Goal: Communication & Community: Answer question/provide support

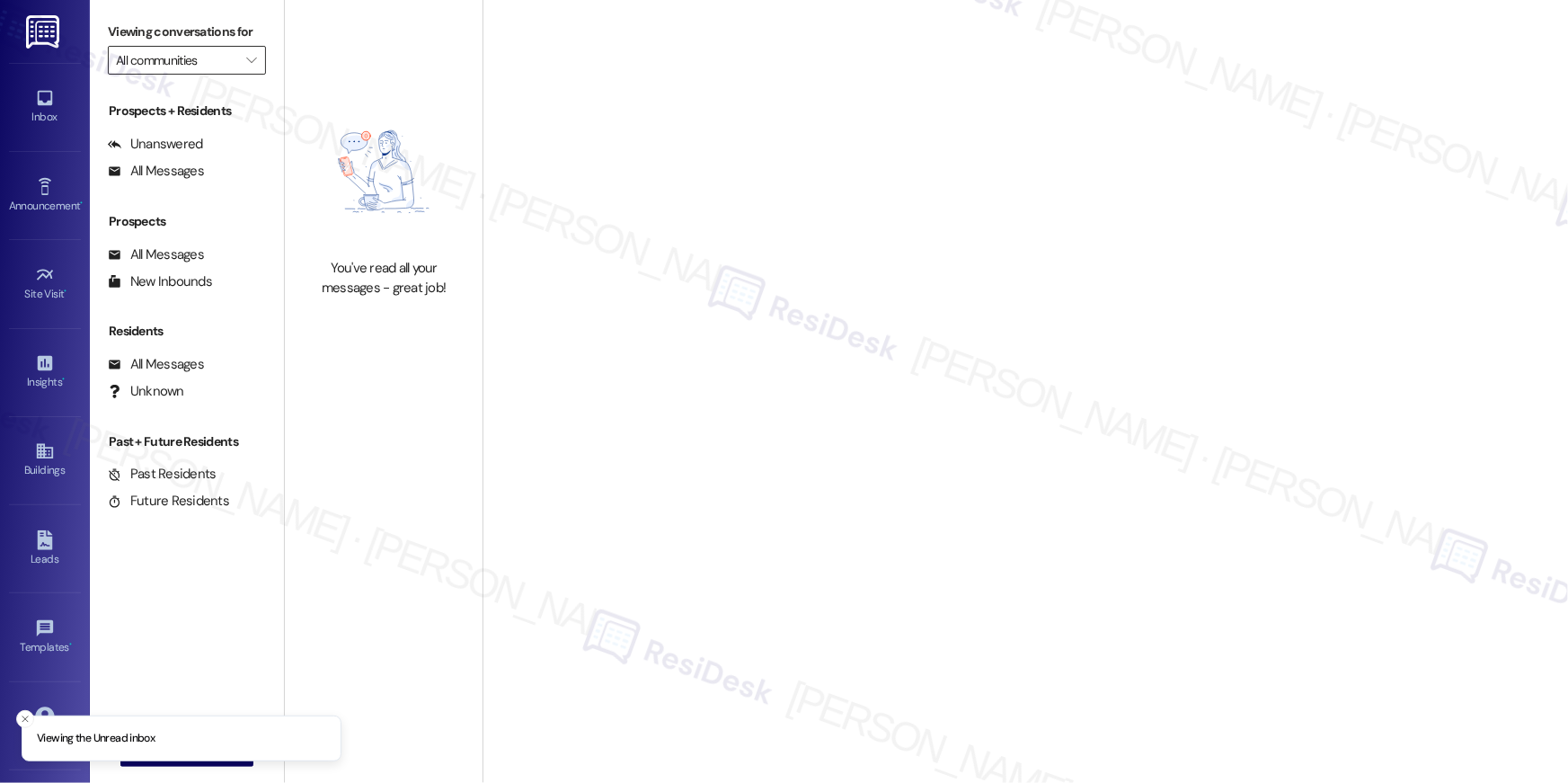
type input "Elme Alexandria"
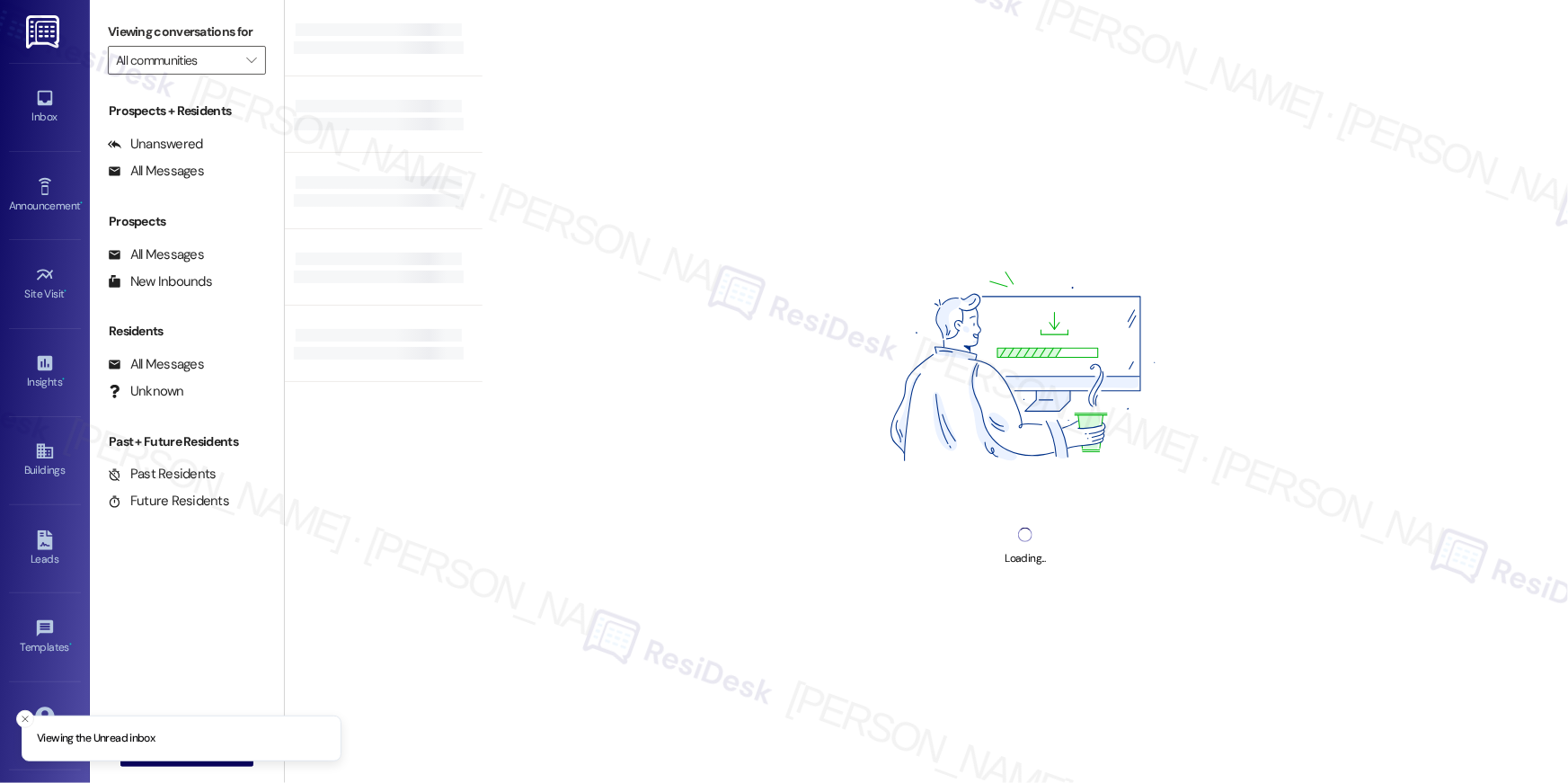
type input "Elme Alexandria"
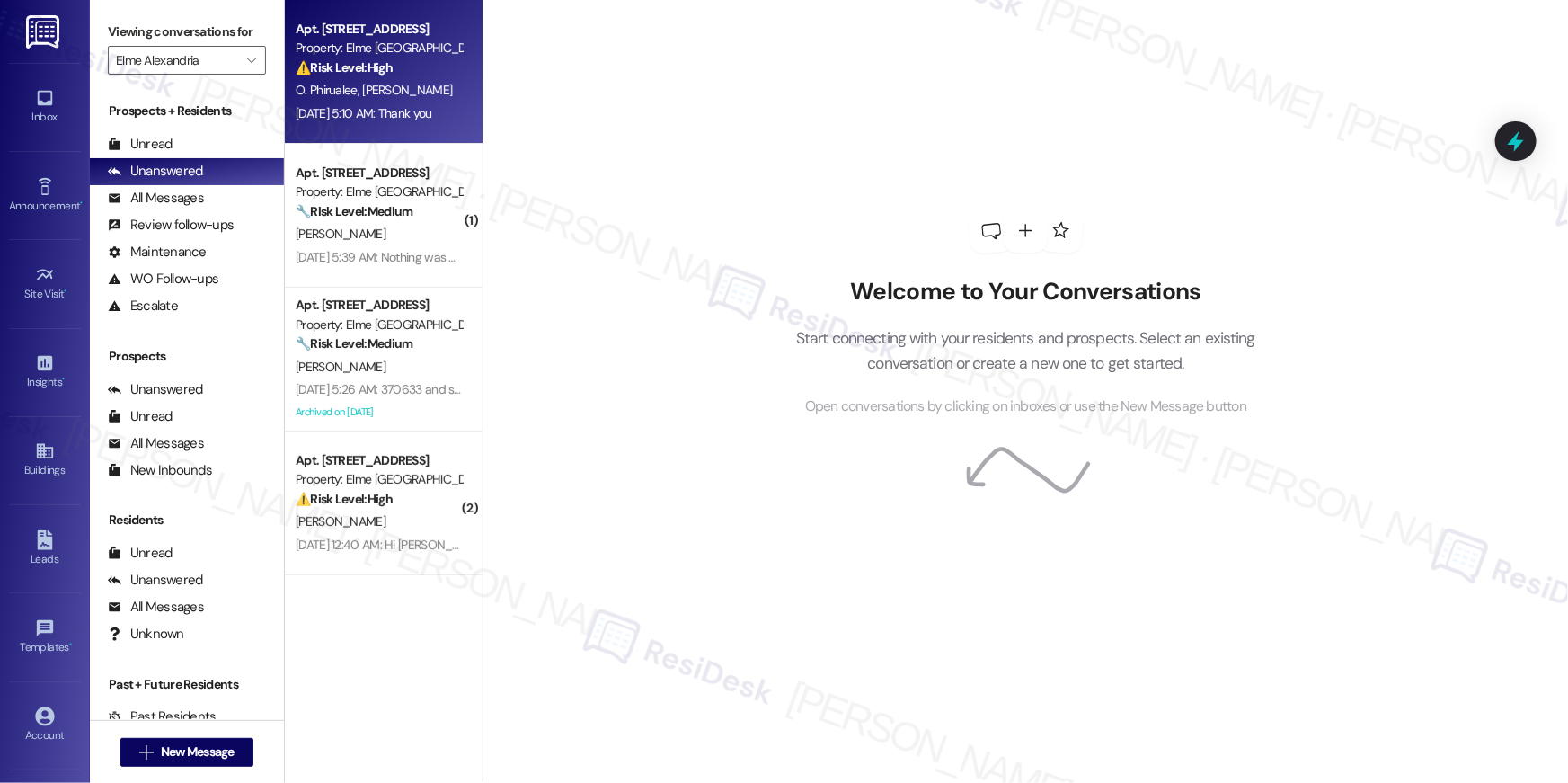
click at [414, 73] on div "⚠️ Risk Level: High The resident is reporting a malfunctioning shower knob that…" at bounding box center [379, 68] width 166 height 19
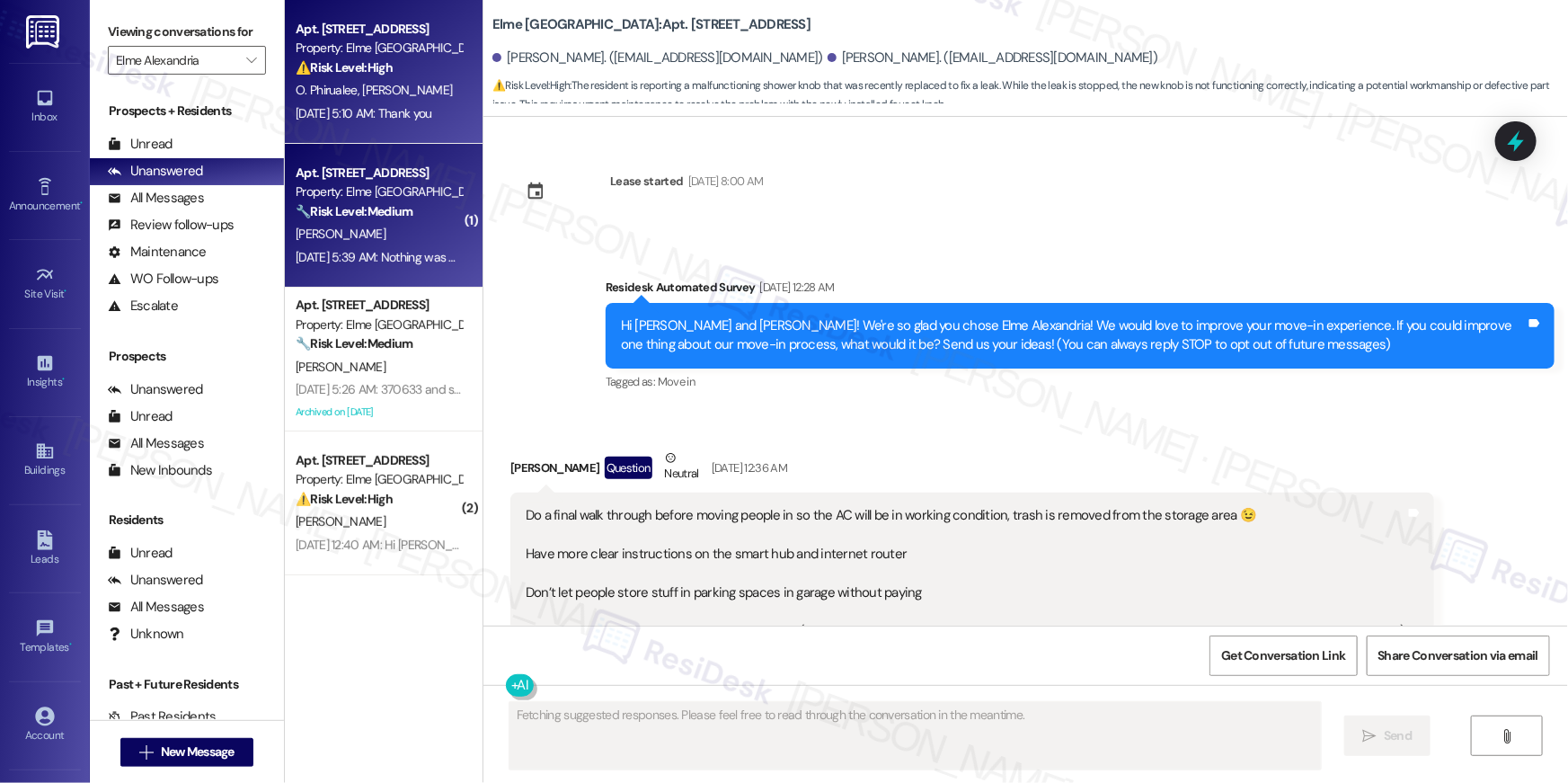
scroll to position [28349, 0]
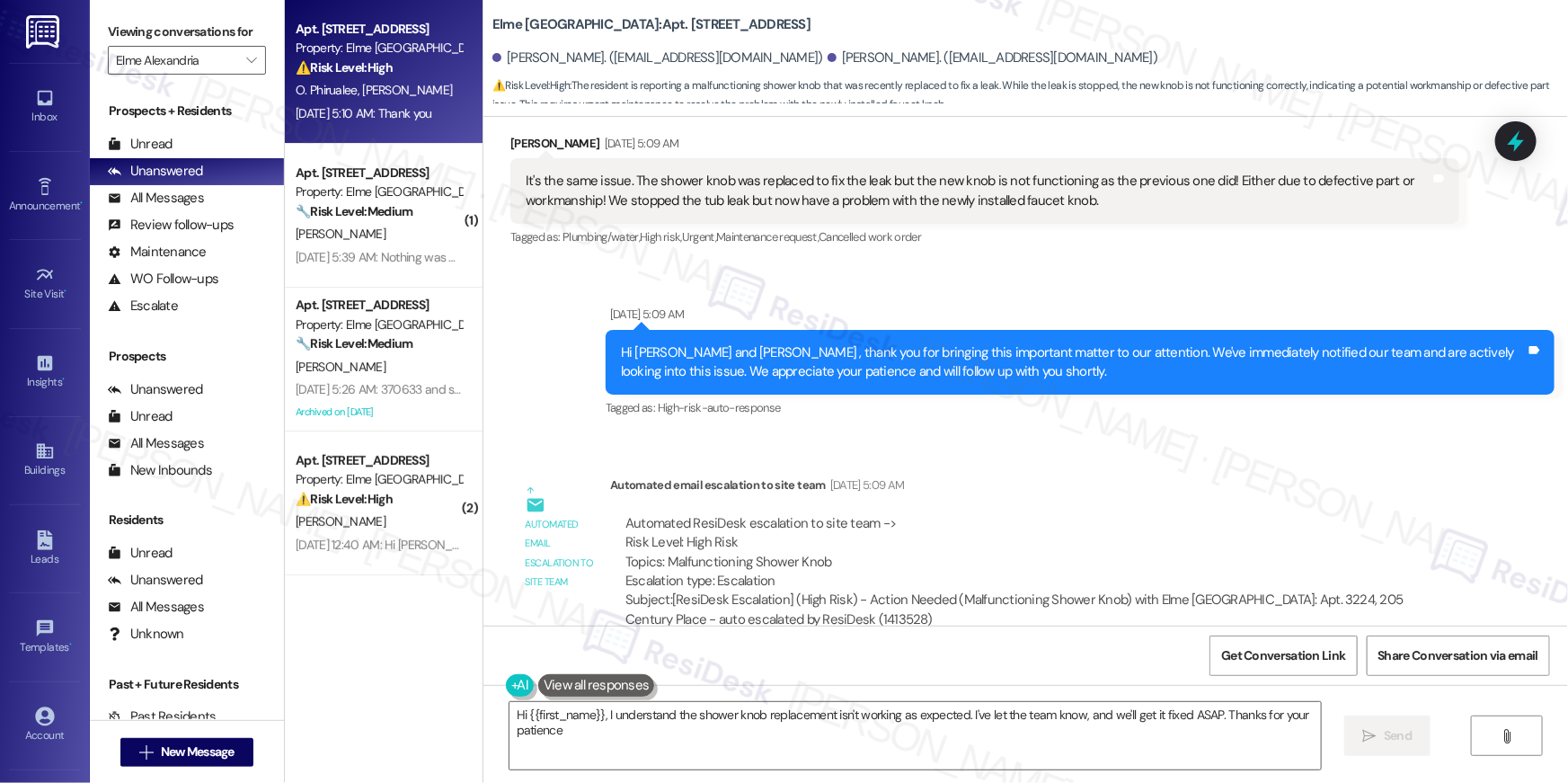
type textarea "Hi {{first_name}}, I understand the shower knob replacement isn't working as ex…"
click at [842, 656] on div "Received via SMS [PERSON_NAME] [DATE] 5:10 AM Thank you Tags and notes Tagged a…" at bounding box center [1026, 732] width 1085 height 152
